Goal: Check status: Check status

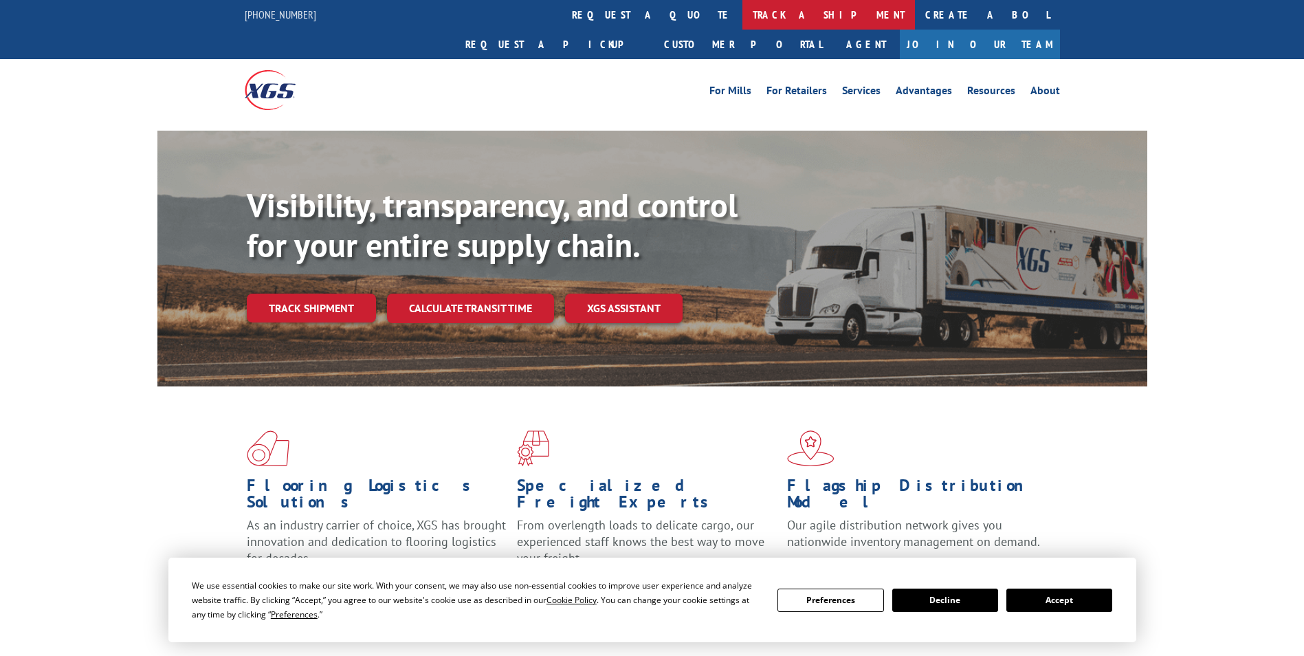
click at [743, 13] on link "track a shipment" at bounding box center [829, 15] width 173 height 30
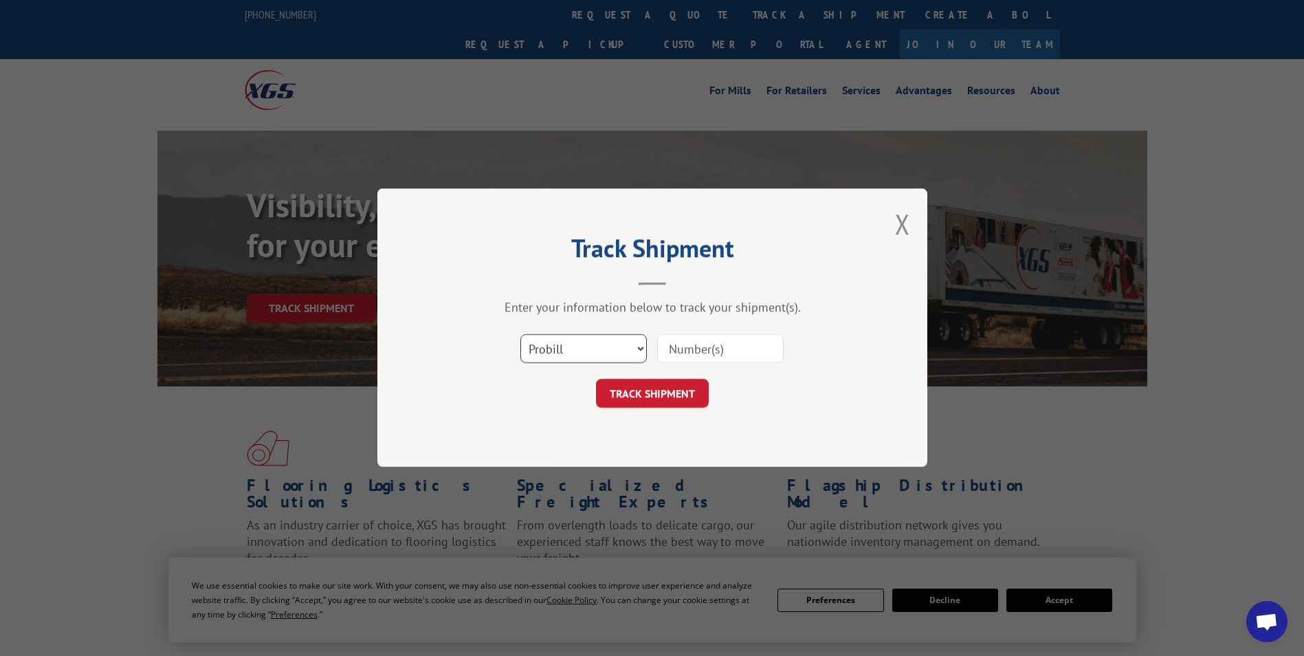
drag, startPoint x: 582, startPoint y: 347, endPoint x: 571, endPoint y: 359, distance: 17.0
click at [582, 347] on select "Select category... Probill BOL PO" at bounding box center [584, 349] width 127 height 29
select select "po"
click at [521, 335] on select "Select category... Probill BOL PO" at bounding box center [584, 349] width 127 height 29
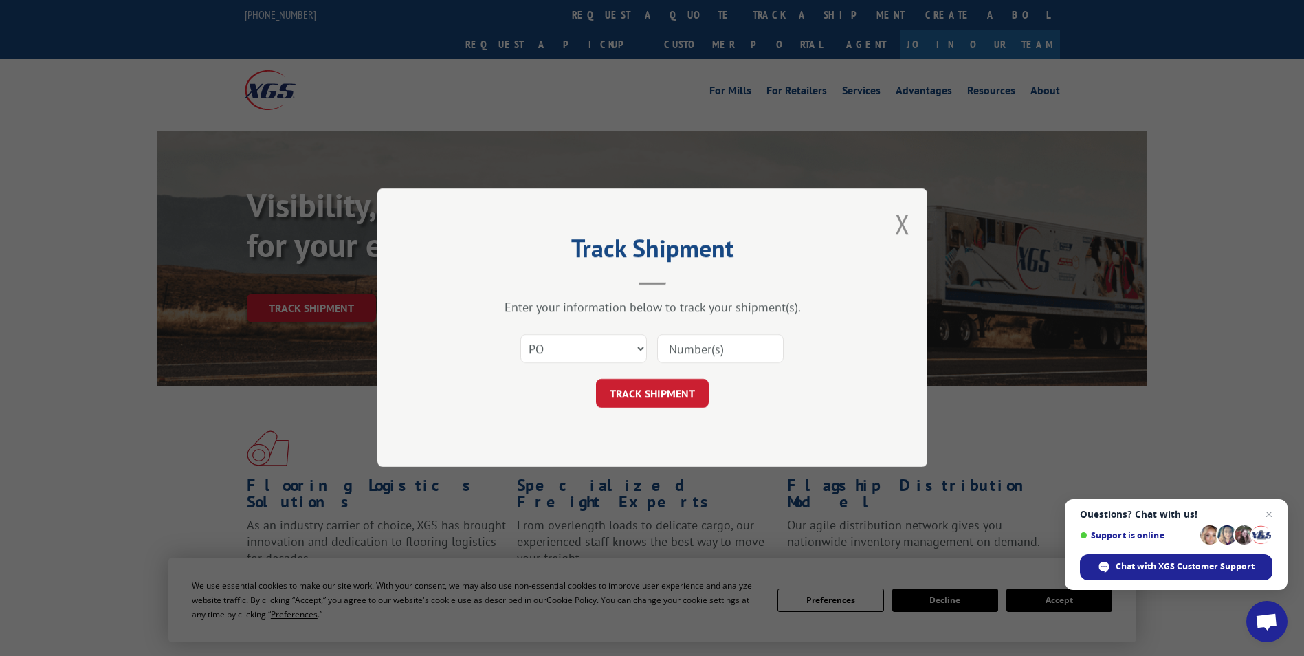
paste input "25548416"
type input "25548416"
click at [646, 400] on button "TRACK SHIPMENT" at bounding box center [652, 394] width 113 height 29
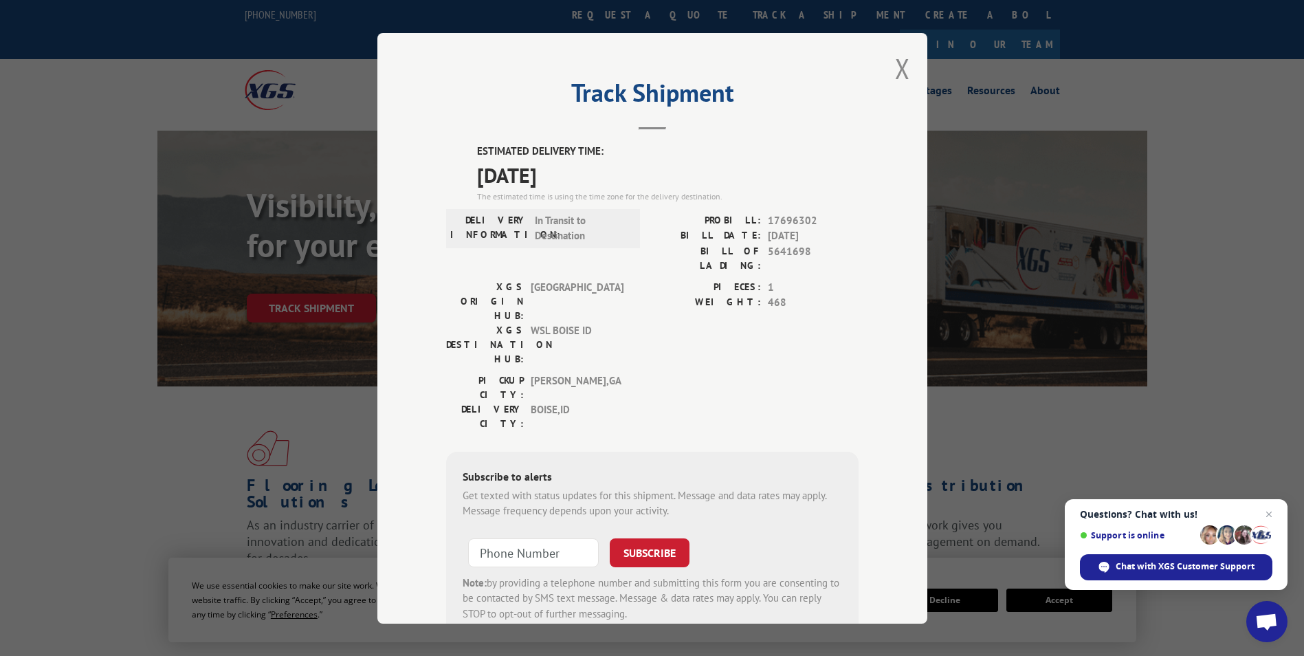
drag, startPoint x: 463, startPoint y: 153, endPoint x: 582, endPoint y: 171, distance: 120.3
click at [582, 171] on div "ESTIMATED DELIVERY TIME: [DATE] The estimated time is using the time zone for t…" at bounding box center [652, 391] width 413 height 494
drag, startPoint x: 582, startPoint y: 171, endPoint x: 554, endPoint y: 177, distance: 28.2
copy div "ESTIMATED DELIVERY TIME: [DATE]"
click at [895, 62] on button "Close modal" at bounding box center [902, 68] width 15 height 36
